Goal: Navigation & Orientation: Find specific page/section

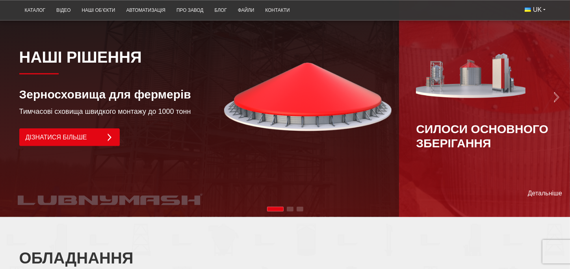
scroll to position [551, 0]
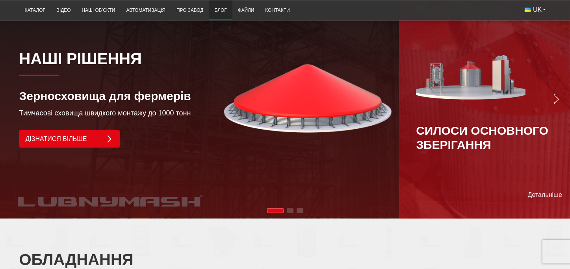
click at [225, 10] on link "Блог" at bounding box center [220, 10] width 23 height 15
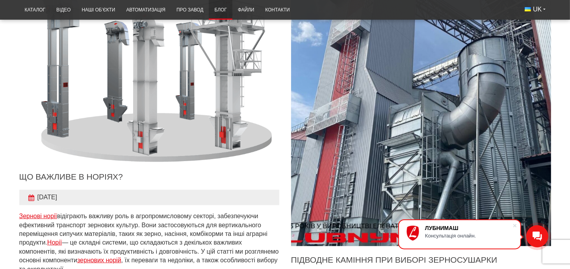
scroll to position [551, 0]
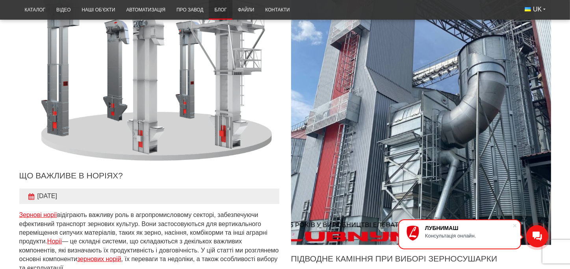
click at [478, 152] on img "Детальніше" at bounding box center [421, 115] width 286 height 286
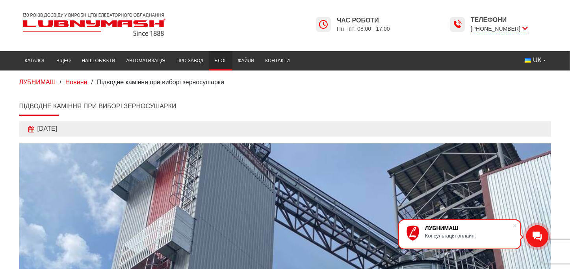
click at [220, 59] on link "Блог" at bounding box center [220, 60] width 23 height 15
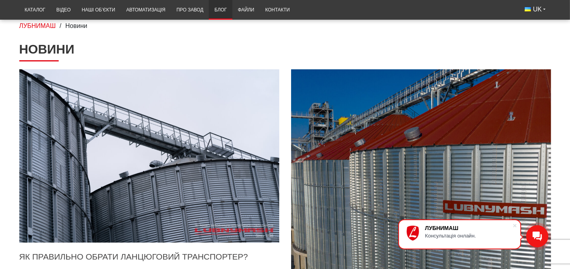
scroll to position [39, 0]
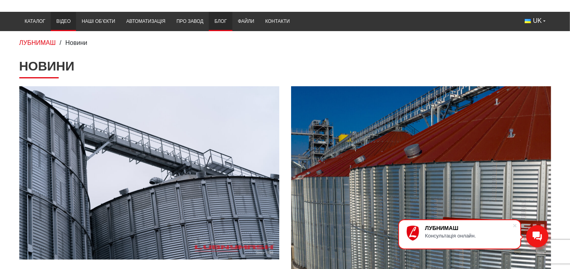
click at [71, 20] on link "Відео" at bounding box center [63, 21] width 25 height 15
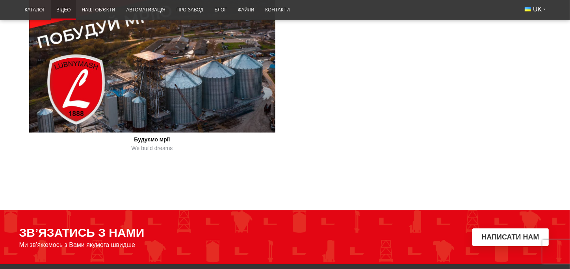
scroll to position [748, 0]
